Goal: Transaction & Acquisition: Book appointment/travel/reservation

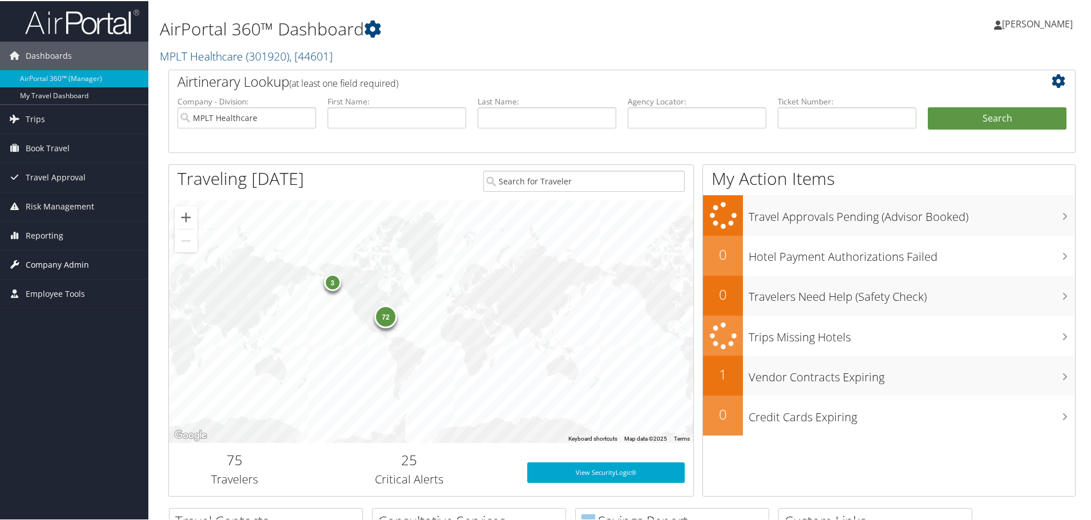
click at [60, 268] on span "Company Admin" at bounding box center [57, 263] width 63 height 29
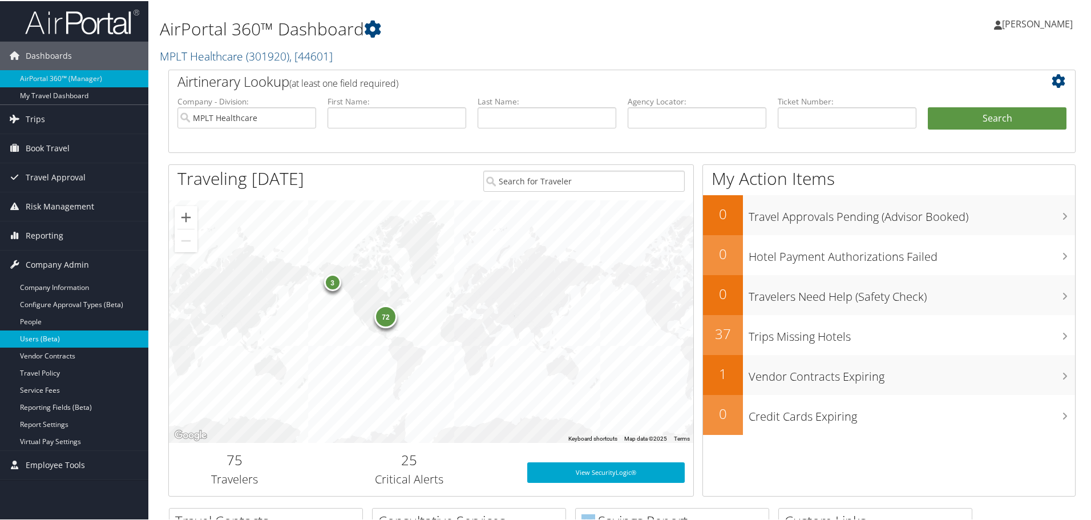
click at [71, 341] on link "Users (Beta)" at bounding box center [74, 337] width 148 height 17
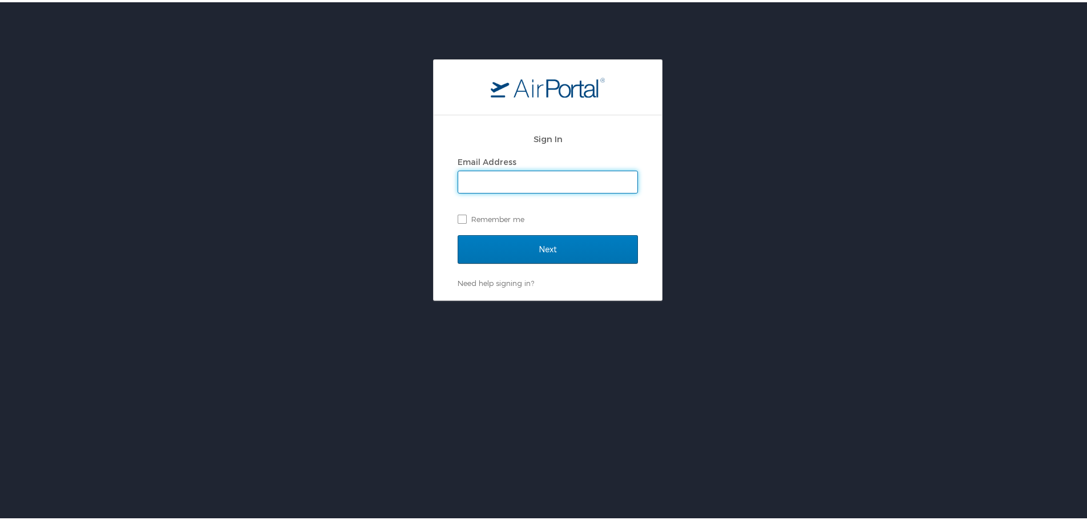
click at [613, 180] on input "Email Address" at bounding box center [547, 180] width 179 height 22
type input "jarrieta@mplthealthcare.com"
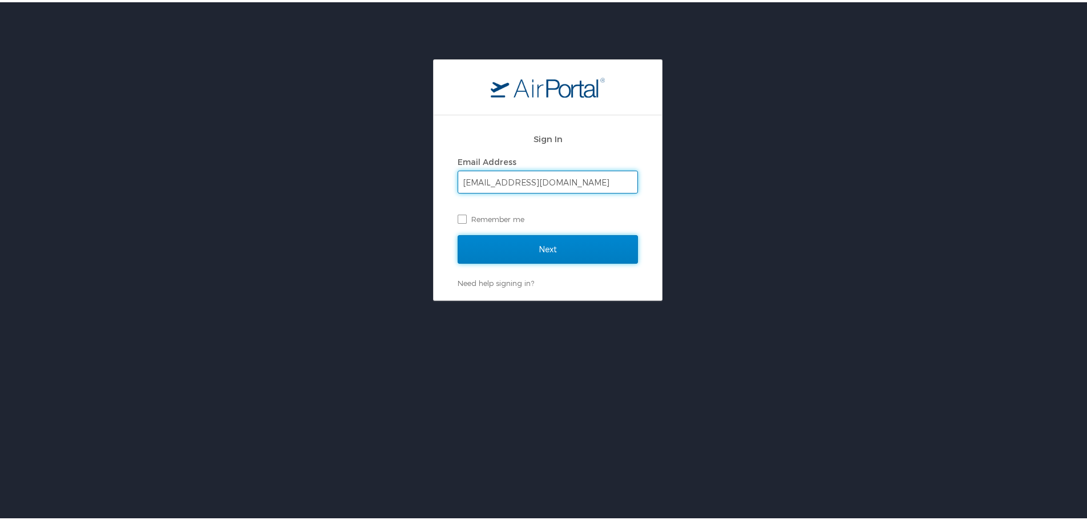
click at [587, 244] on input "Next" at bounding box center [548, 247] width 180 height 29
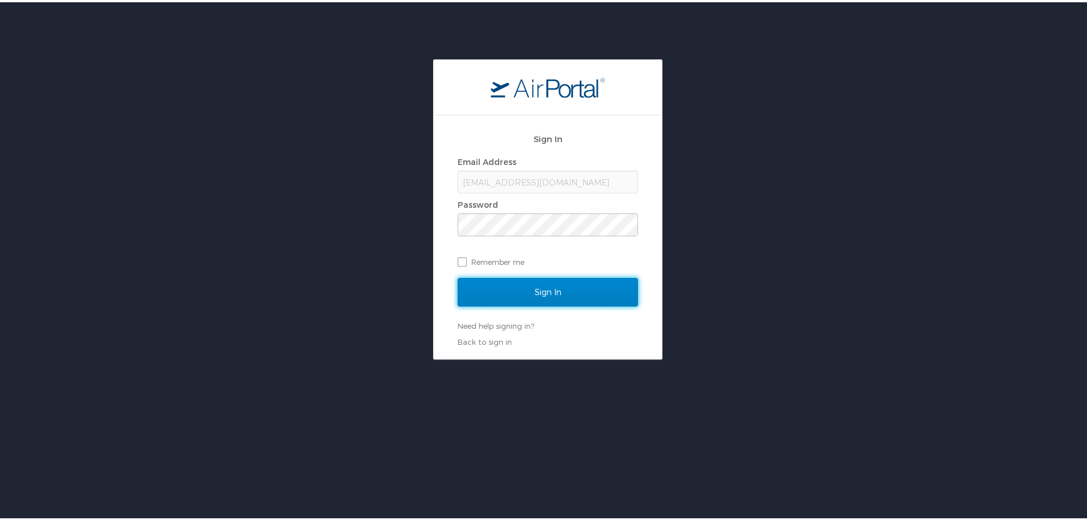
click at [550, 292] on input "Sign In" at bounding box center [548, 290] width 180 height 29
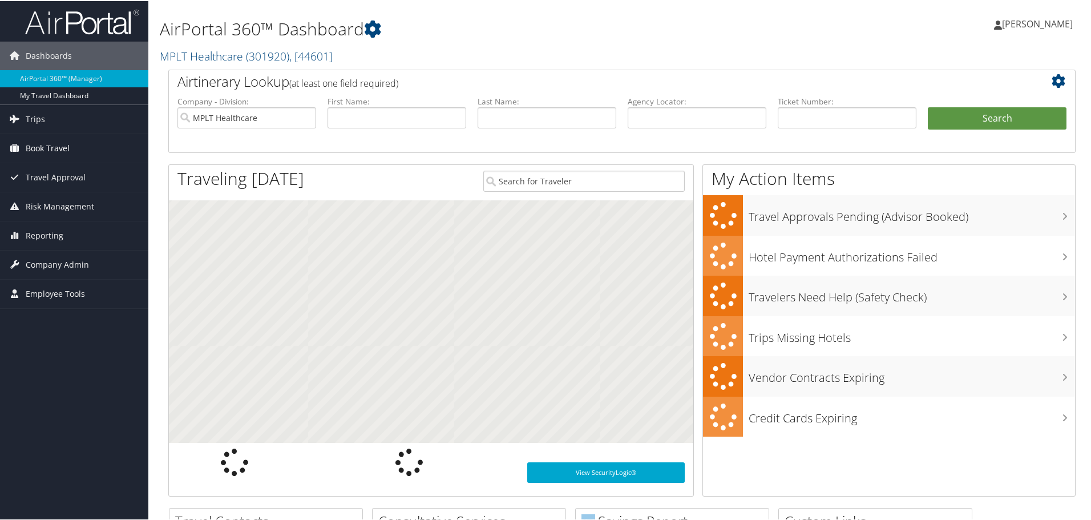
click at [52, 147] on span "Book Travel" at bounding box center [48, 147] width 44 height 29
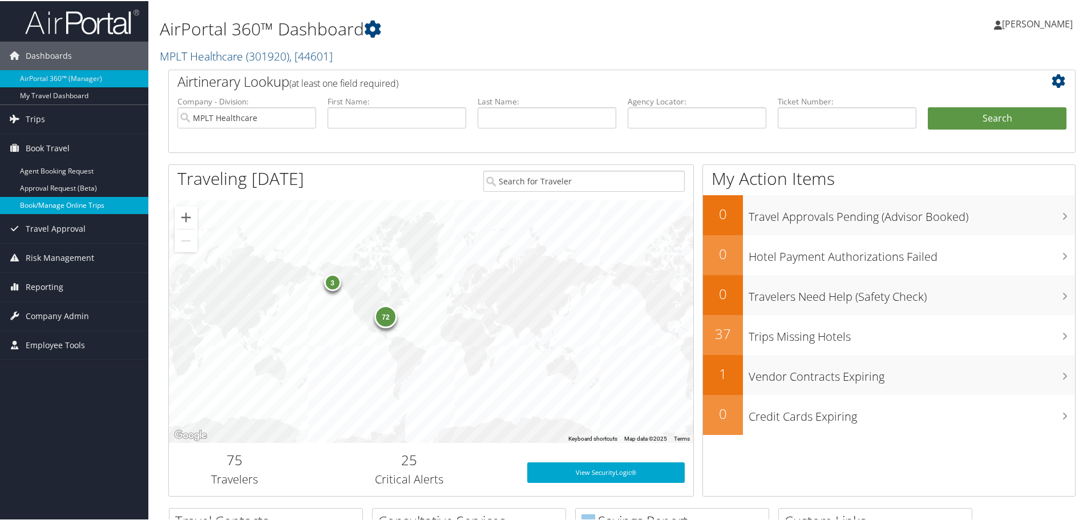
click at [62, 206] on link "Book/Manage Online Trips" at bounding box center [74, 204] width 148 height 17
